Goal: Transaction & Acquisition: Obtain resource

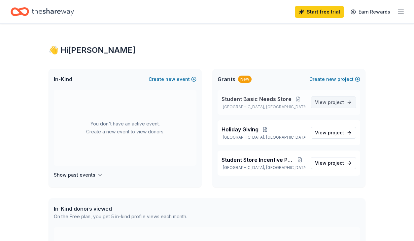
click at [328, 101] on span "View project" at bounding box center [329, 102] width 29 height 8
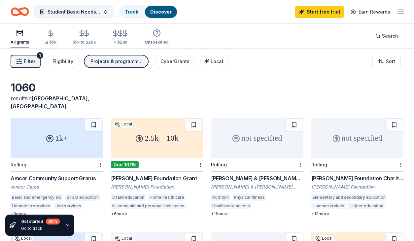
click at [64, 147] on div "1k+" at bounding box center [57, 138] width 92 height 40
click at [173, 143] on div "2.5k – 10k" at bounding box center [157, 138] width 92 height 40
click at [276, 159] on div "Rolling" at bounding box center [257, 165] width 92 height 14
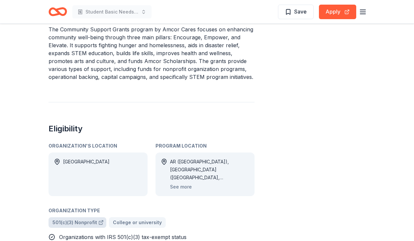
scroll to position [128, 0]
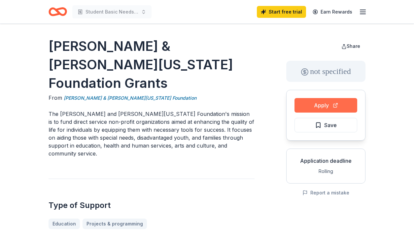
click at [318, 103] on button "Apply" at bounding box center [325, 105] width 63 height 15
